Goal: Task Accomplishment & Management: Manage account settings

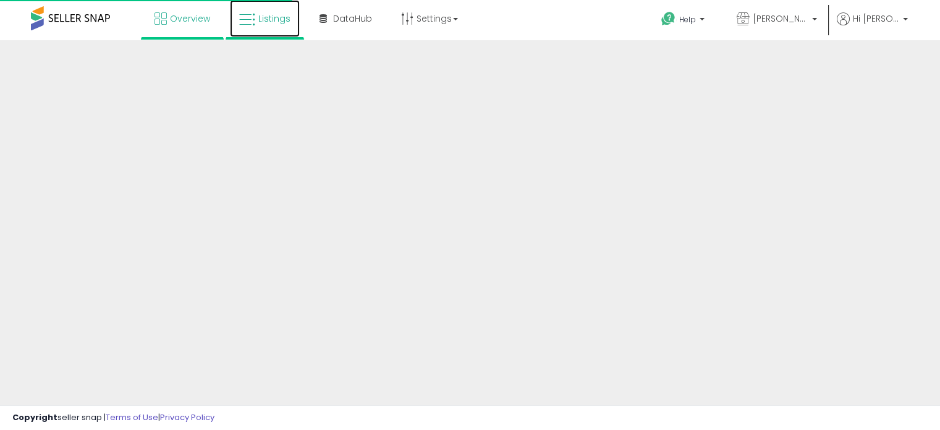
click at [258, 16] on span "Listings" at bounding box center [274, 18] width 32 height 12
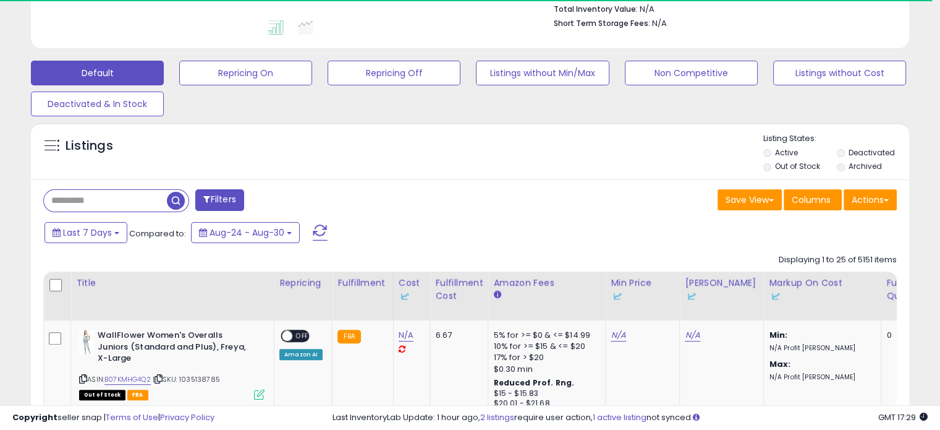
scroll to position [336, 0]
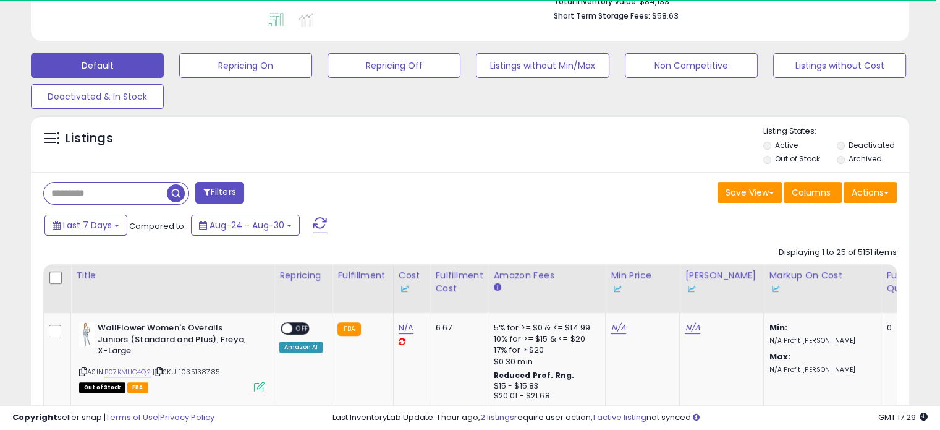
click at [103, 201] on input "text" at bounding box center [105, 193] width 123 height 22
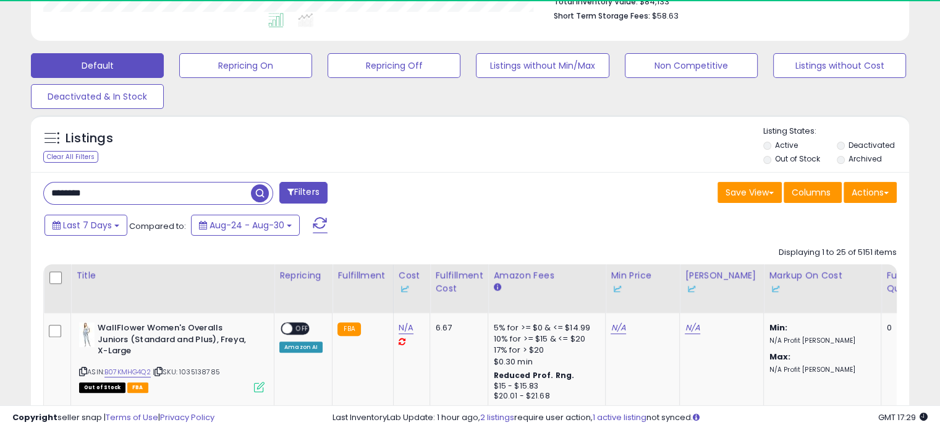
type input "********"
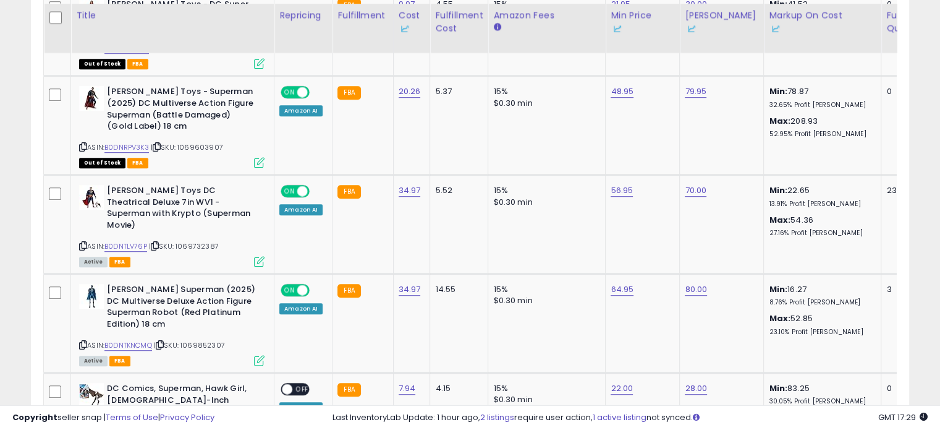
scroll to position [665, 0]
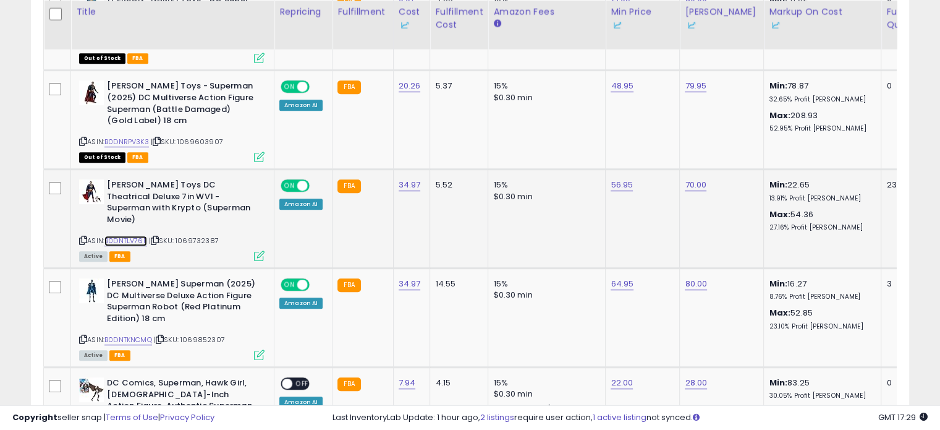
click at [143, 236] on link "B0DNTLV76P" at bounding box center [125, 241] width 43 height 11
click at [627, 187] on link "56.95" at bounding box center [622, 185] width 22 height 12
drag, startPoint x: 614, startPoint y: 148, endPoint x: 509, endPoint y: 130, distance: 106.0
type input "*****"
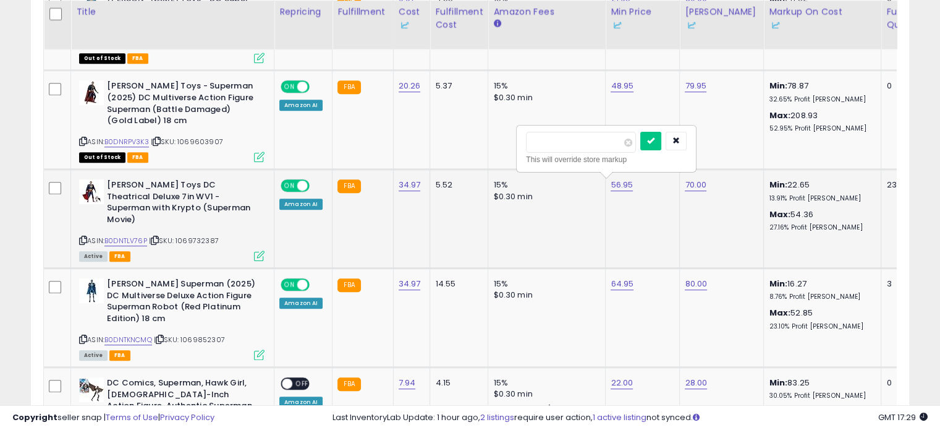
click button "submit" at bounding box center [650, 141] width 21 height 19
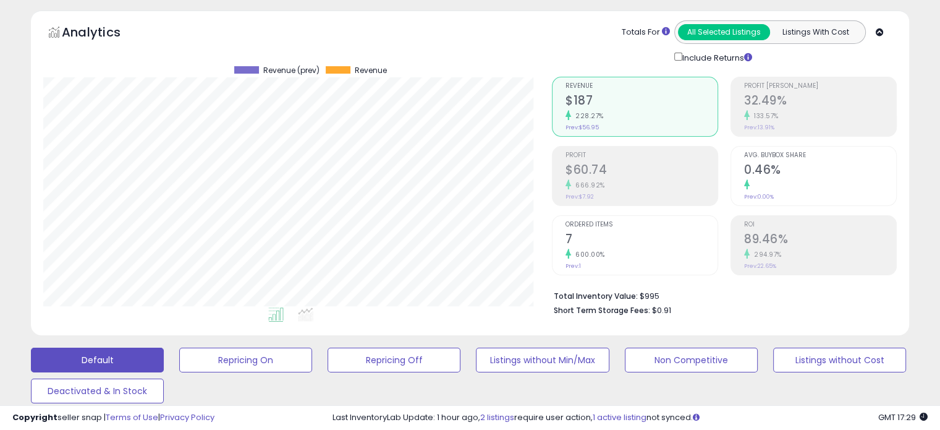
scroll to position [0, 0]
